Goal: Obtain resource: Download file/media

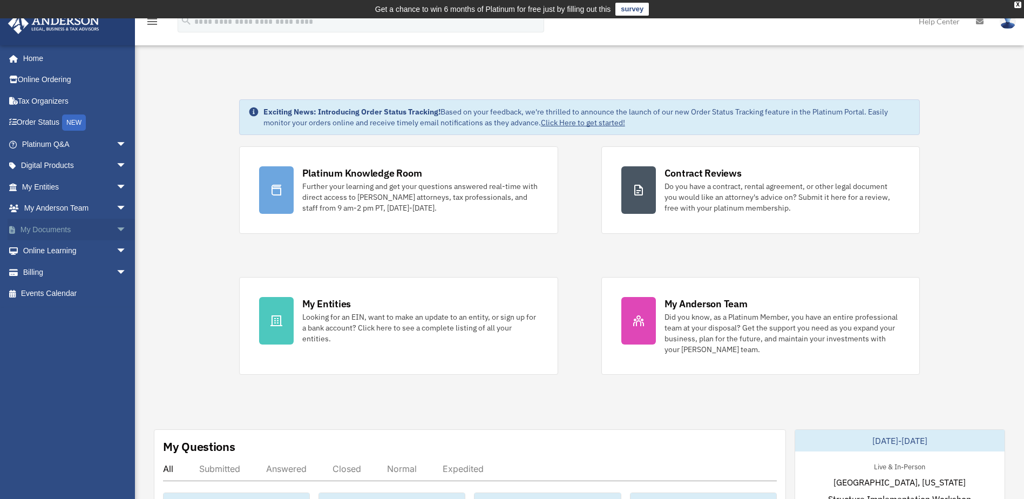
click at [116, 229] on span "arrow_drop_down" at bounding box center [127, 230] width 22 height 22
click at [44, 253] on link "Box" at bounding box center [79, 251] width 128 height 22
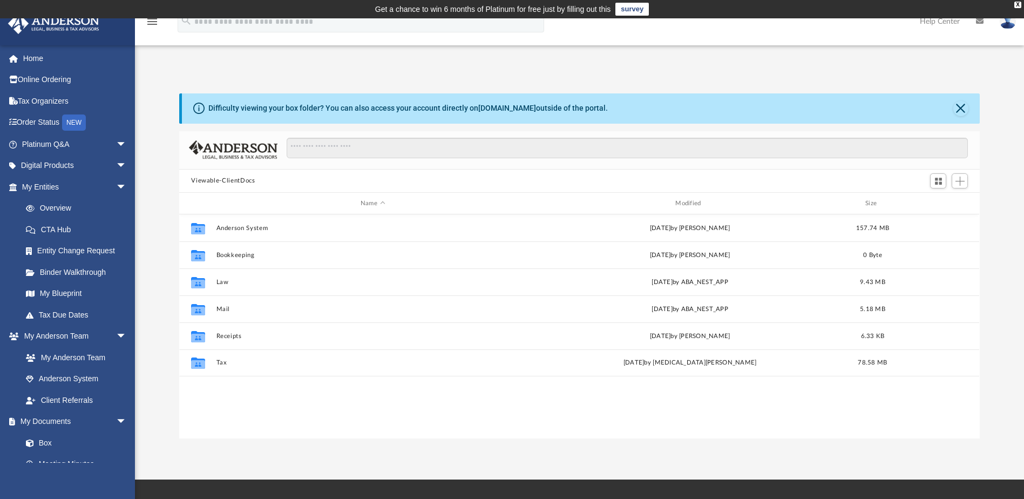
scroll to position [238, 793]
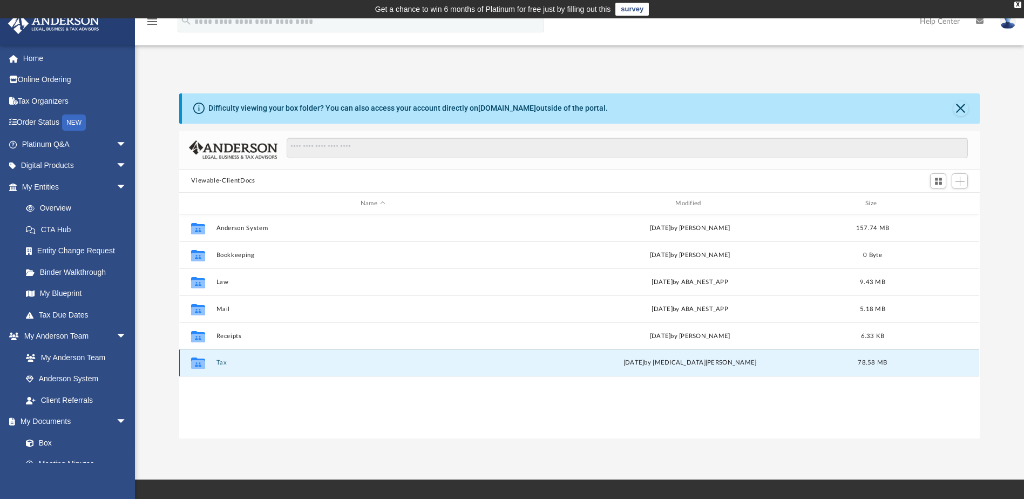
click at [220, 362] on button "Tax" at bounding box center [373, 363] width 313 height 7
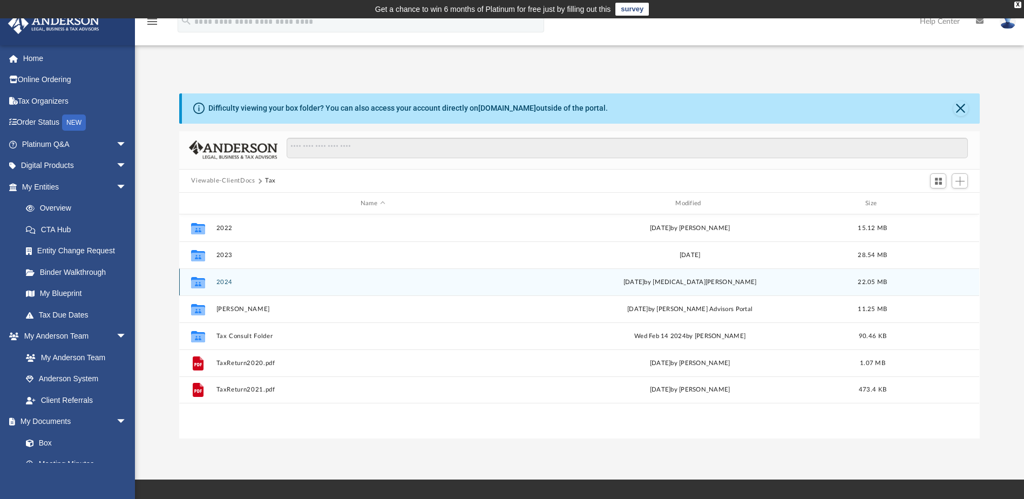
click at [224, 281] on button "2024" at bounding box center [373, 282] width 313 height 7
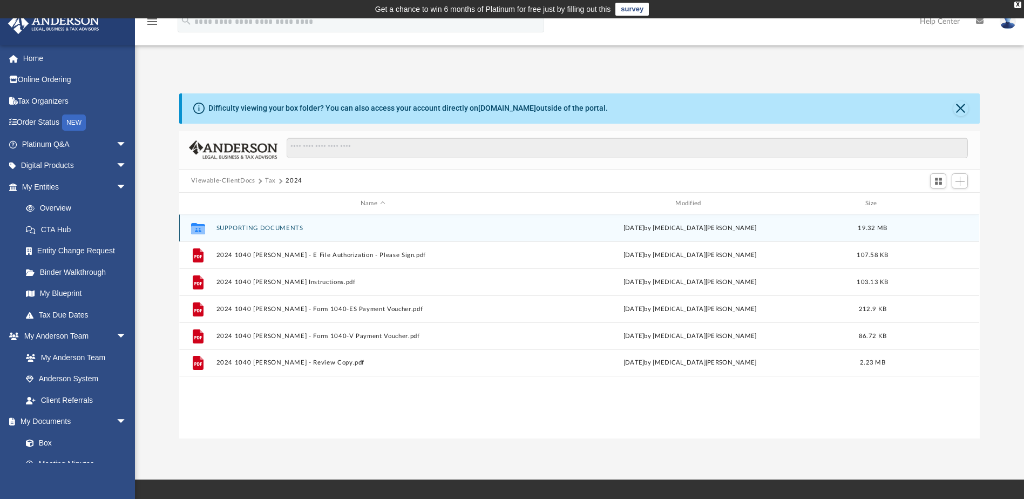
click at [246, 225] on button "SUPPORTING DOCUMENTS" at bounding box center [373, 228] width 313 height 7
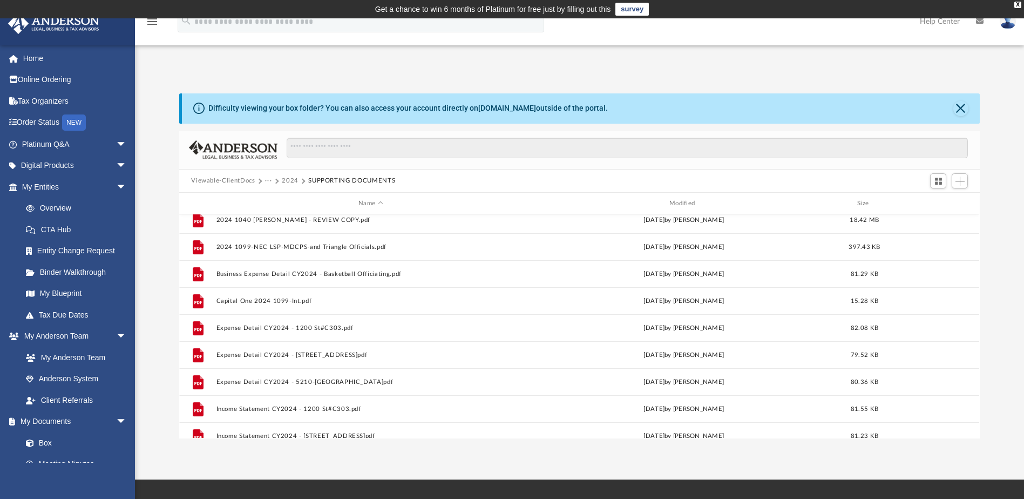
scroll to position [0, 0]
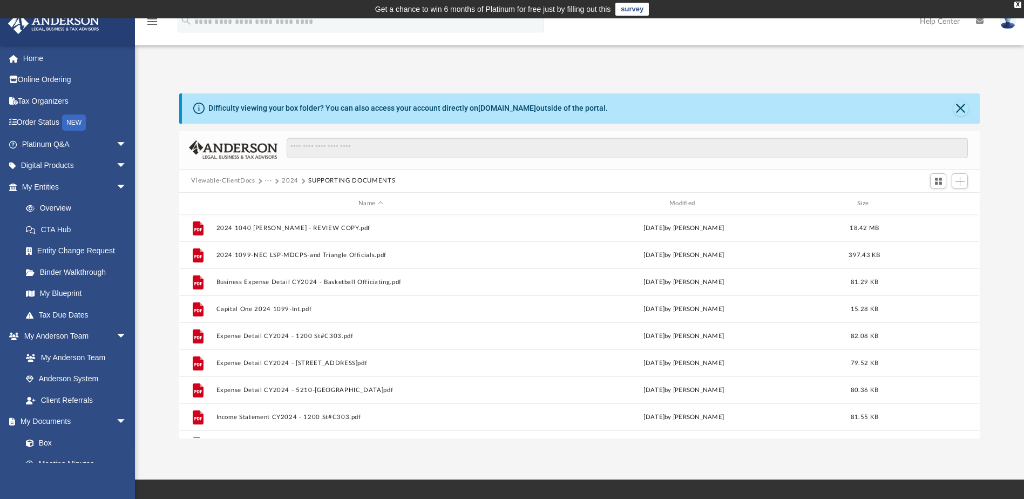
click at [291, 178] on button "2024" at bounding box center [290, 181] width 17 height 10
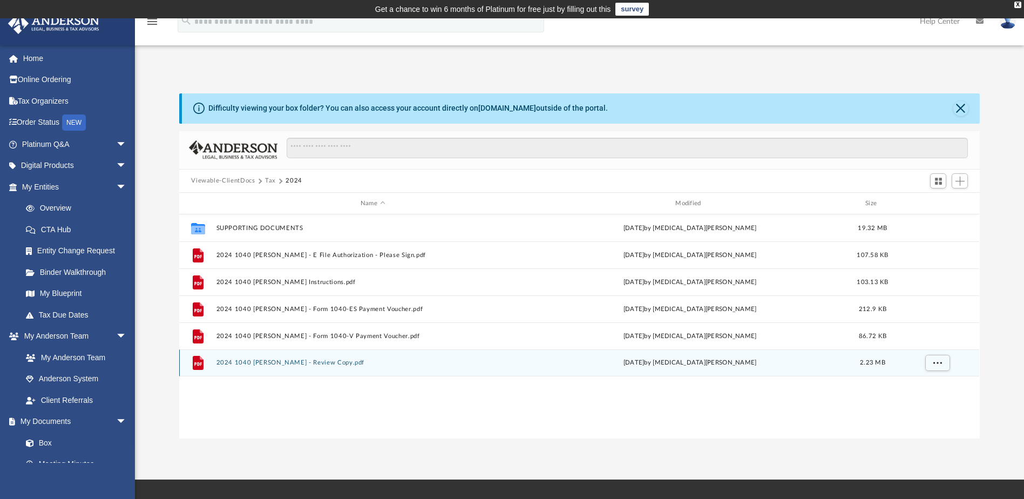
click at [260, 362] on button "2024 1040 Clay, Craig - Review Copy.pdf" at bounding box center [373, 363] width 313 height 7
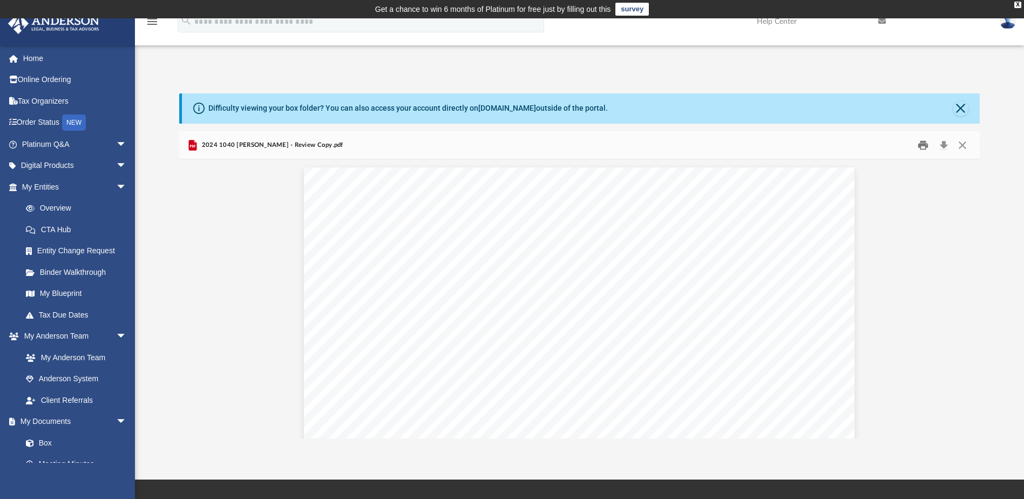
click at [922, 145] on button "Print" at bounding box center [924, 145] width 22 height 17
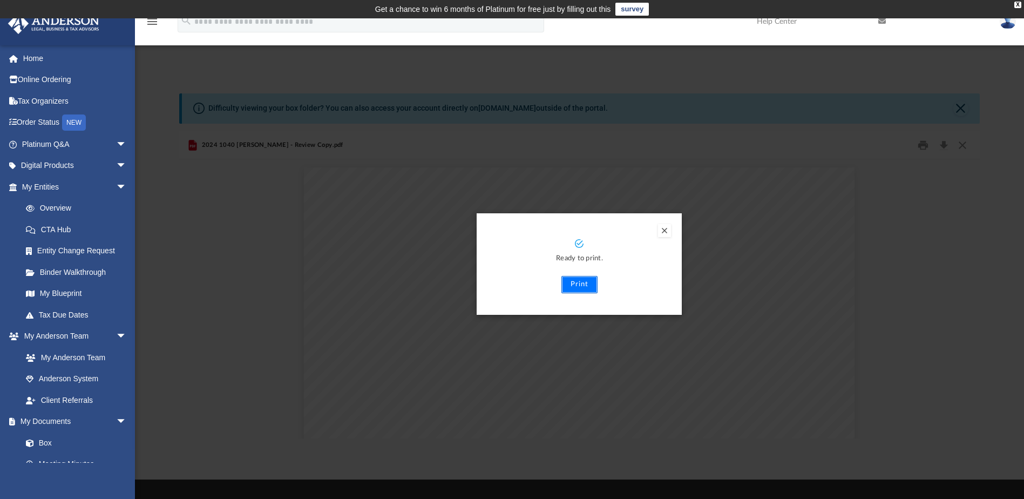
click at [581, 284] on button "Print" at bounding box center [580, 284] width 36 height 17
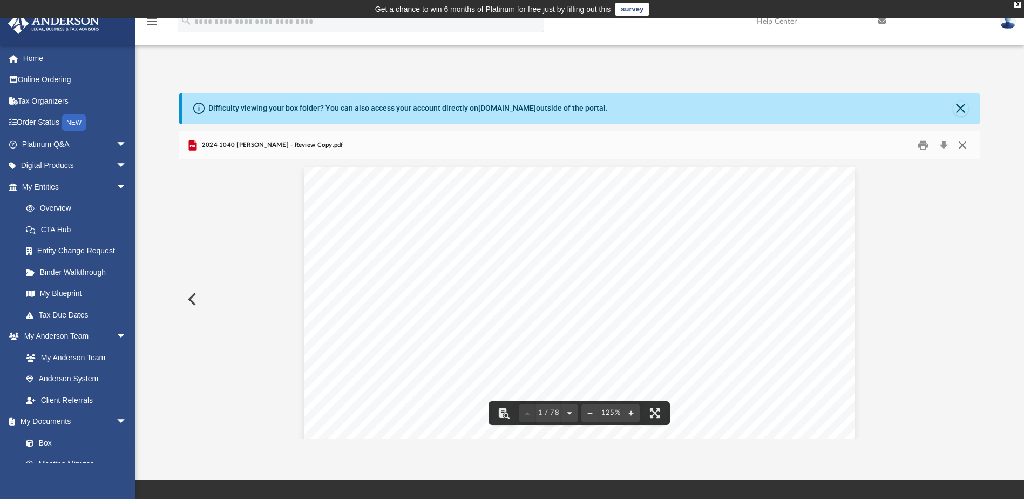
click at [963, 145] on button "Close" at bounding box center [962, 145] width 19 height 17
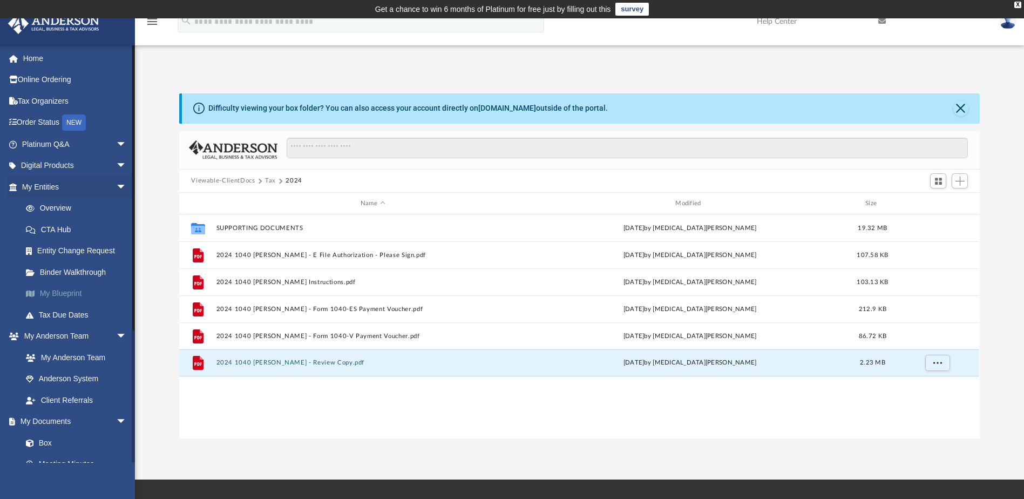
click at [66, 290] on link "My Blueprint" at bounding box center [79, 294] width 128 height 22
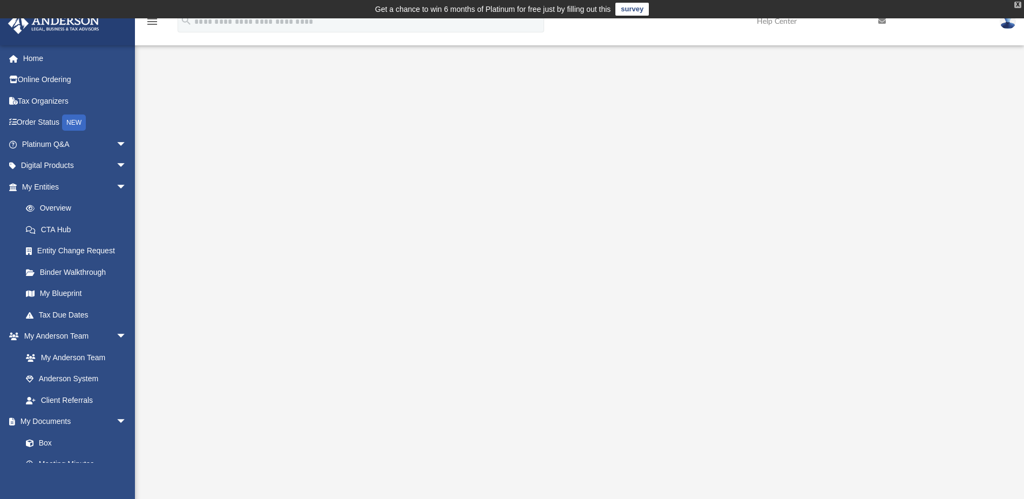
click at [1018, 4] on div "X" at bounding box center [1018, 5] width 7 height 6
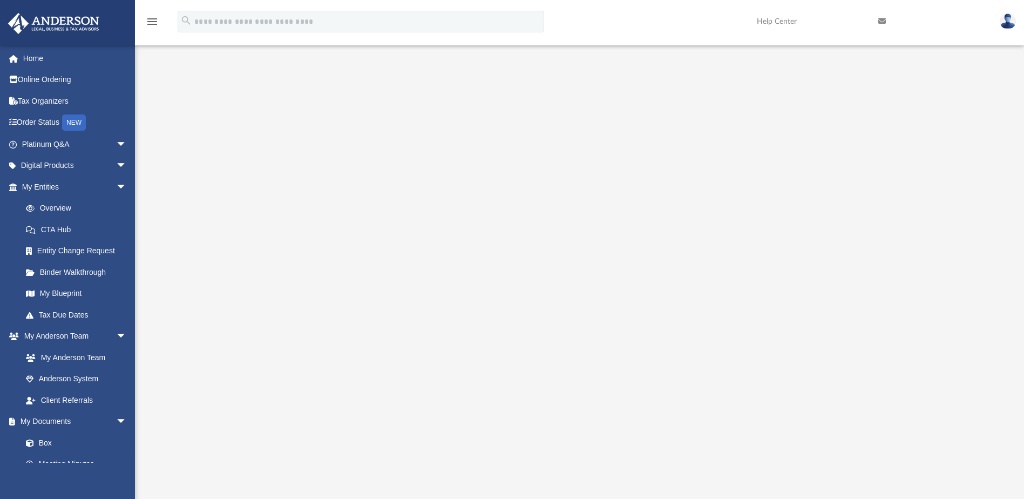
click at [1007, 22] on img at bounding box center [1008, 22] width 16 height 16
click at [24, 57] on link "Home" at bounding box center [76, 59] width 136 height 22
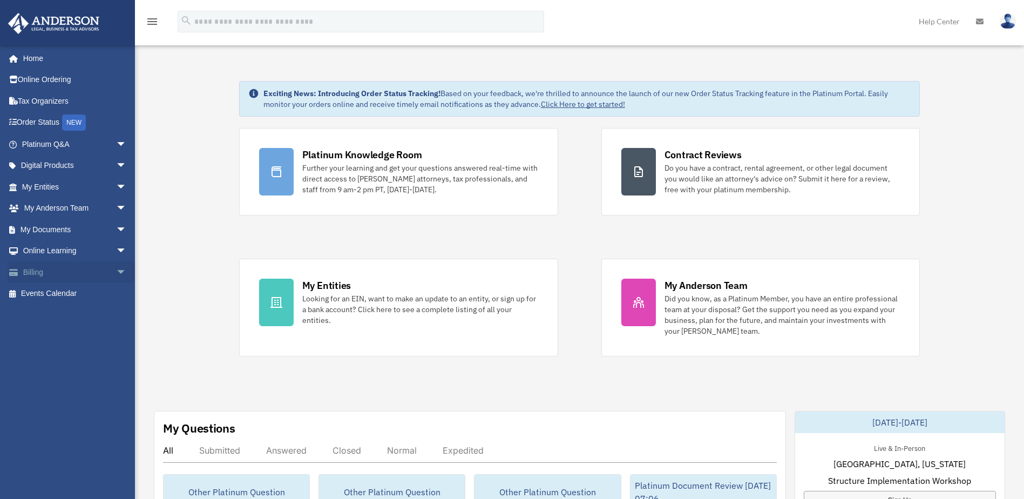
click at [116, 271] on span "arrow_drop_down" at bounding box center [127, 272] width 22 height 22
click at [116, 271] on span "arrow_drop_up" at bounding box center [127, 272] width 22 height 22
click at [116, 248] on span "arrow_drop_down" at bounding box center [127, 251] width 22 height 22
click at [116, 252] on span "arrow_drop_up" at bounding box center [127, 251] width 22 height 22
click at [116, 228] on span "arrow_drop_down" at bounding box center [127, 230] width 22 height 22
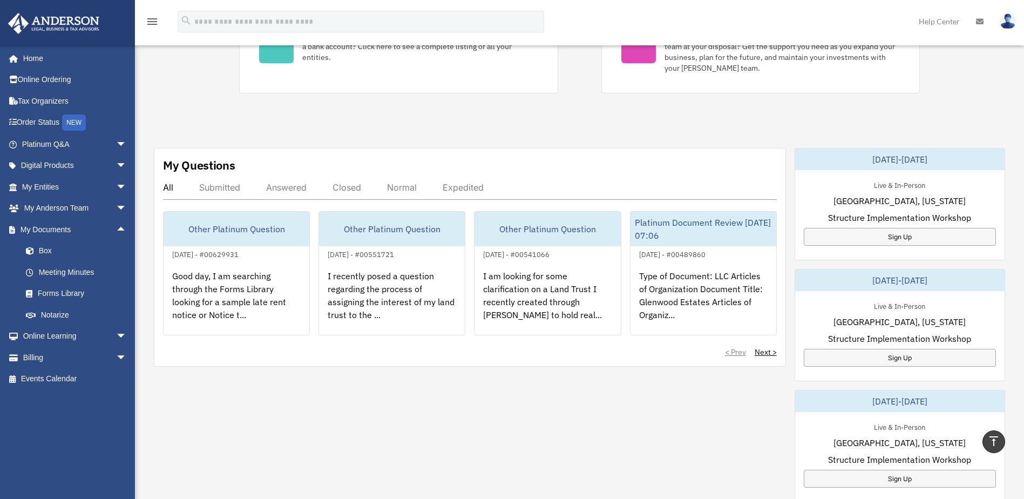
scroll to position [239, 0]
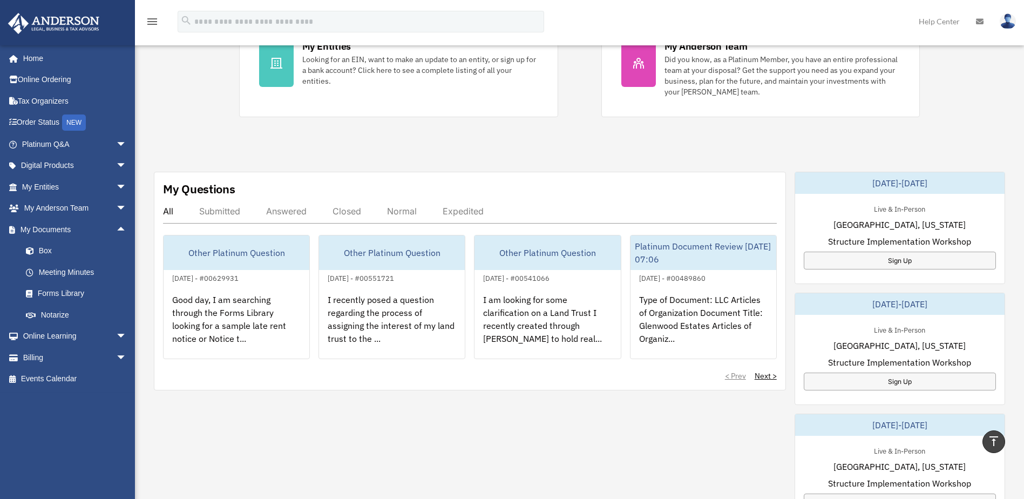
click at [193, 130] on div "Exciting News: Introducing Order Status Tracking! Based on your feedback, we're…" at bounding box center [580, 312] width 906 height 994
click at [116, 231] on span "arrow_drop_up" at bounding box center [127, 230] width 22 height 22
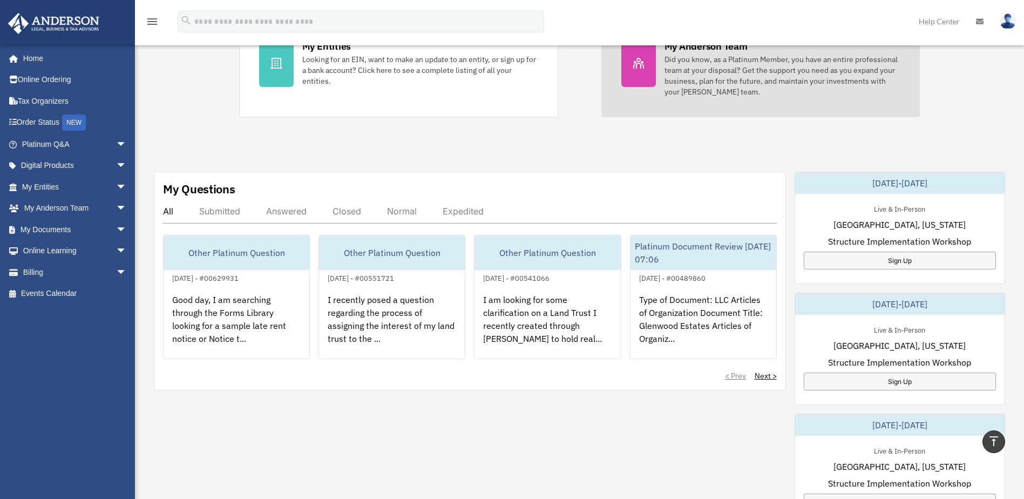
scroll to position [0, 0]
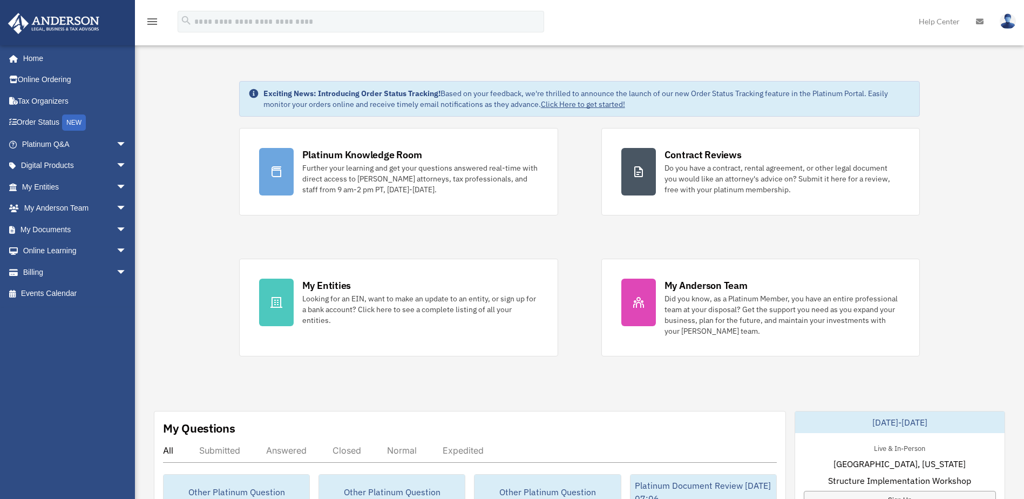
click at [1004, 24] on img at bounding box center [1008, 22] width 16 height 16
